Goal: Task Accomplishment & Management: Manage account settings

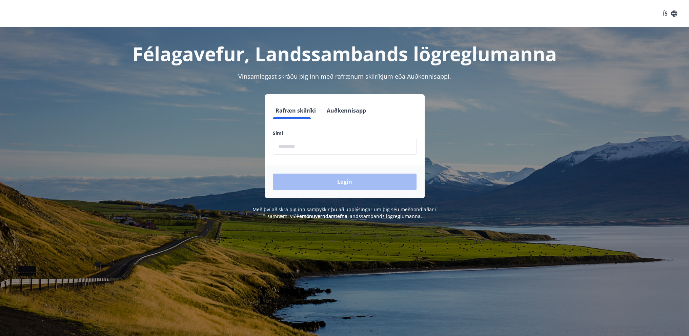
click at [329, 147] on input "phone" at bounding box center [345, 146] width 144 height 17
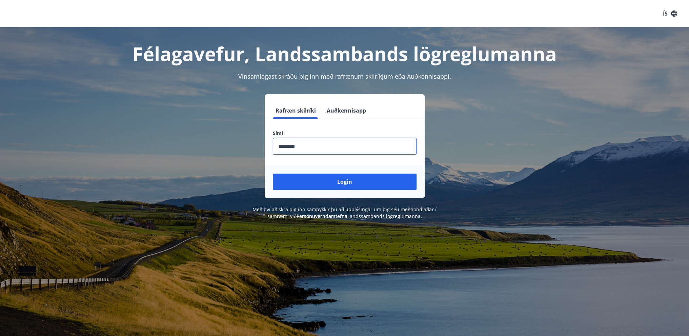
type input "********"
click at [273, 173] on button "Login" at bounding box center [345, 181] width 144 height 16
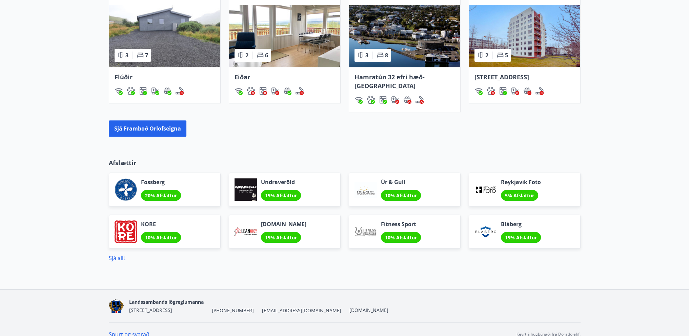
scroll to position [482, 0]
click at [118, 254] on link "Sjá allt" at bounding box center [117, 257] width 17 height 7
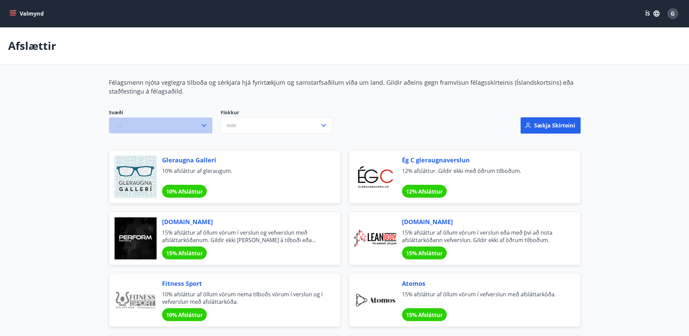
click at [193, 124] on button "Allt" at bounding box center [161, 125] width 104 height 16
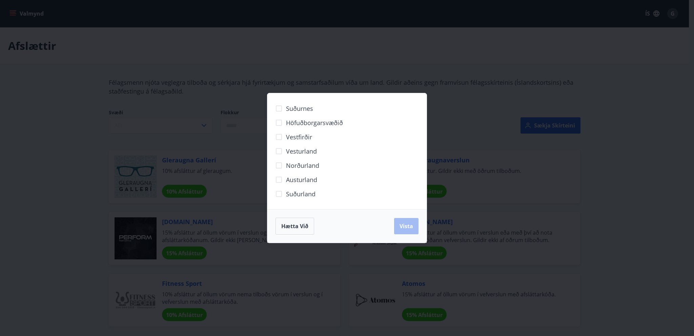
click at [80, 133] on div "Suðurnes Höfuðborgarsvæðið Vestfirðir Vesturland Norðurland Austurland Suðurlan…" at bounding box center [347, 168] width 694 height 336
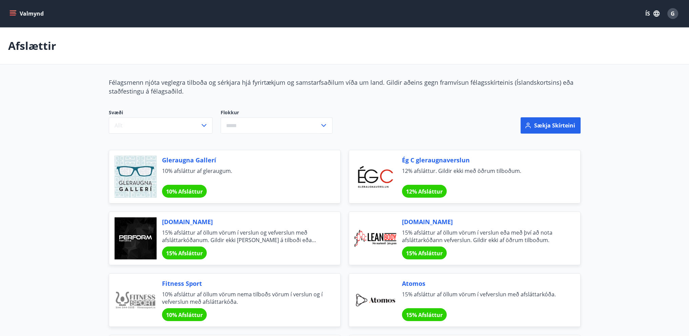
click at [296, 130] on input "text" at bounding box center [270, 125] width 99 height 17
click at [297, 125] on input "text" at bounding box center [270, 125] width 99 height 17
click at [678, 11] on span "G" at bounding box center [672, 13] width 11 height 11
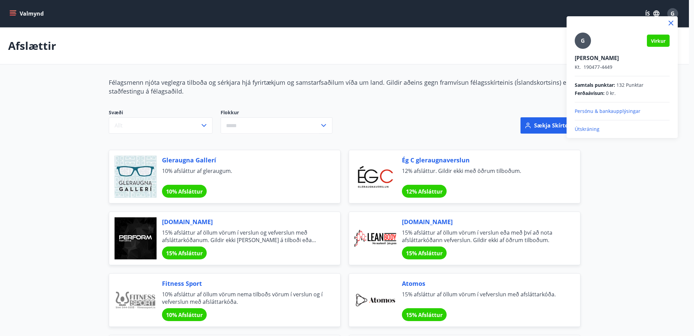
click at [591, 128] on p "Útskráning" at bounding box center [622, 129] width 95 height 7
